Goal: Information Seeking & Learning: Learn about a topic

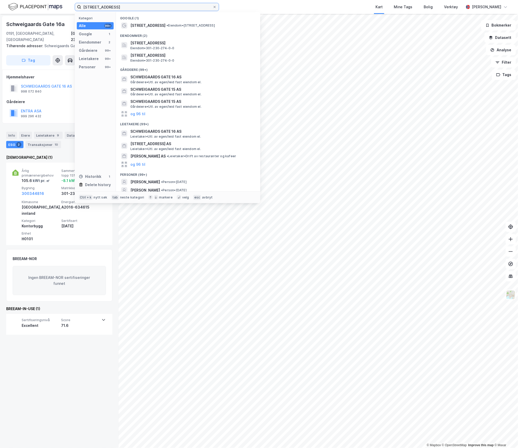
drag, startPoint x: 140, startPoint y: 9, endPoint x: 68, endPoint y: 7, distance: 71.4
click at [68, 7] on div "[STREET_ADDRESS] Kategori Alle 99+ Google 1 Eiendommer 2 Gårdeiere 99+ Leietake…" at bounding box center [259, 7] width 518 height 14
paste input "t. [STREET_ADDRESS]"
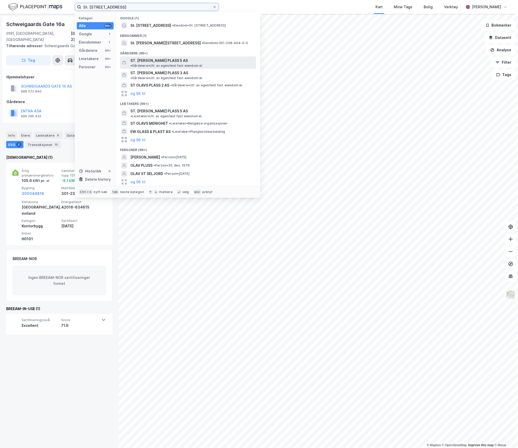
type input "St. [STREET_ADDRESS]"
click at [132, 64] on span "•" at bounding box center [131, 66] width 2 height 4
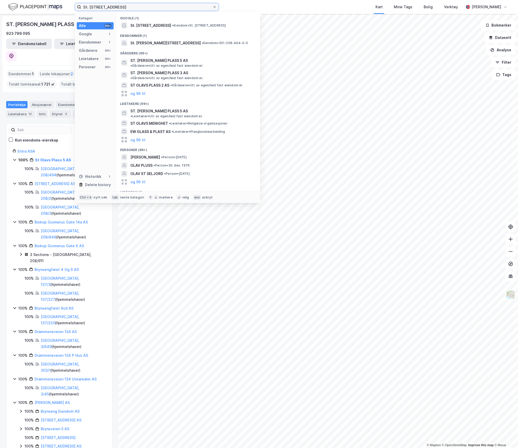
click at [125, 6] on input "St. [STREET_ADDRESS]" at bounding box center [146, 7] width 131 height 8
click at [155, 45] on span "St. [PERSON_NAME][STREET_ADDRESS]" at bounding box center [165, 43] width 70 height 6
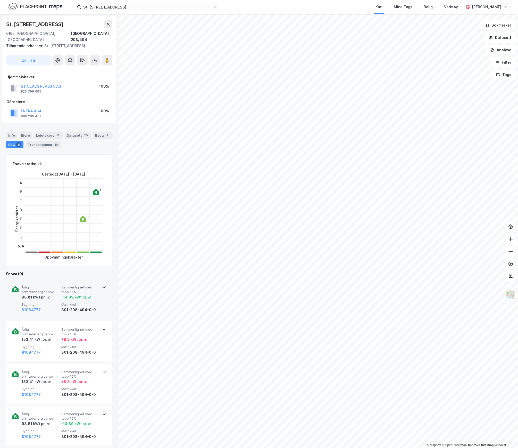
click at [48, 294] on div "Årlig primærenergibehov 98.81 kWt pr. ㎡ Sammenlignet med topp 15% -14.89 kWt pr…" at bounding box center [60, 299] width 77 height 28
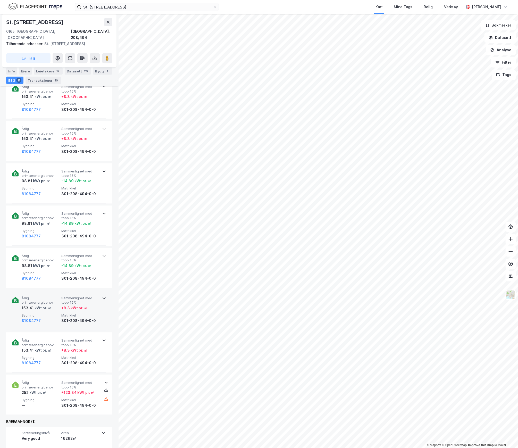
scroll to position [324, 0]
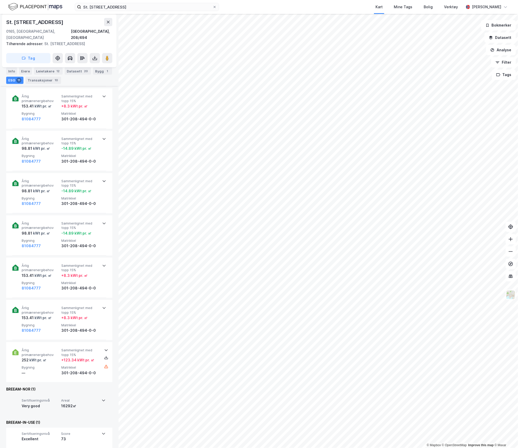
click at [54, 403] on div "Very good" at bounding box center [40, 406] width 37 height 6
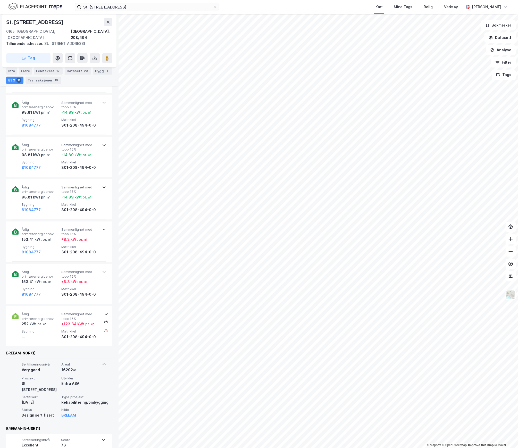
click at [56, 367] on div "Very good" at bounding box center [41, 370] width 38 height 6
